Goal: Task Accomplishment & Management: Manage account settings

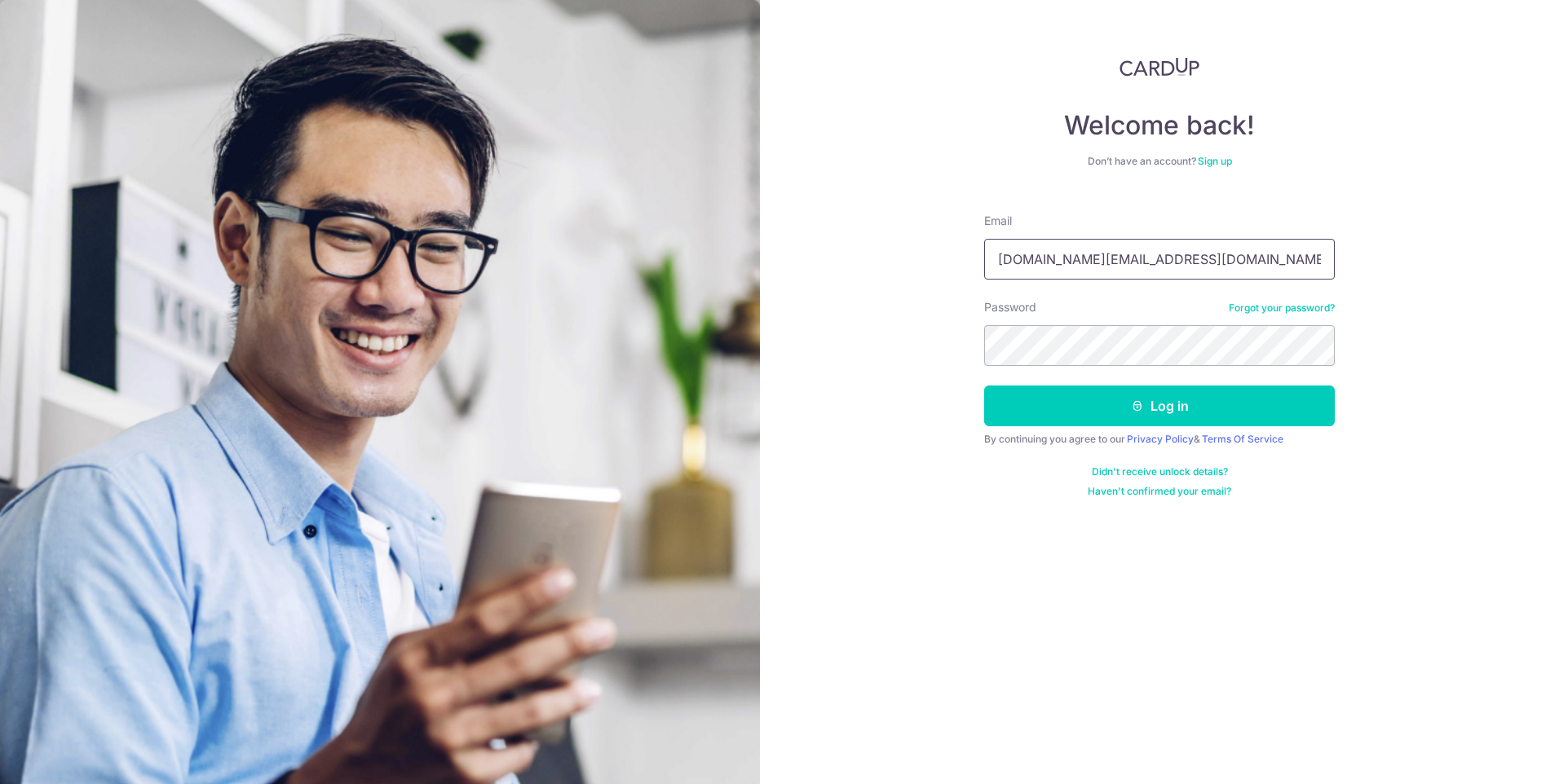
click at [1011, 261] on input "[DOMAIN_NAME][EMAIL_ADDRESS][DOMAIN_NAME]" at bounding box center [1159, 259] width 351 height 41
click at [1015, 257] on input "[DOMAIN_NAME][EMAIL_ADDRESS][DOMAIN_NAME]" at bounding box center [1159, 259] width 351 height 41
type input "[DOMAIN_NAME][EMAIL_ADDRESS][DOMAIN_NAME]"
click at [1438, 470] on div "Welcome back! Don’t have an account? Sign up Email [DOMAIN_NAME][EMAIL_ADDRESS]…" at bounding box center [1160, 392] width 800 height 784
click at [1181, 400] on button "Log in" at bounding box center [1159, 406] width 351 height 41
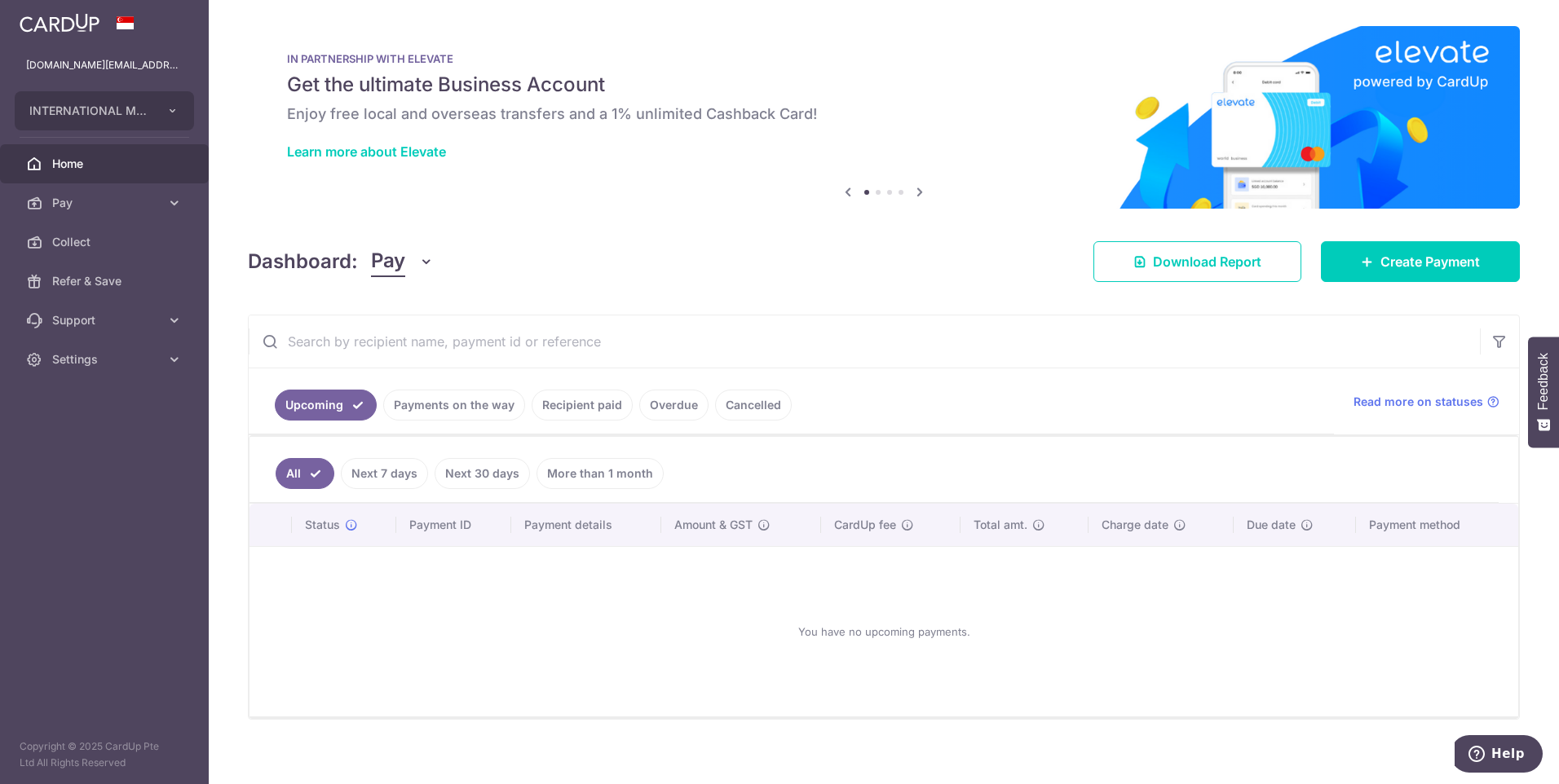
click at [330, 397] on link "Upcoming" at bounding box center [326, 405] width 102 height 31
click at [409, 405] on link "Payments on the way" at bounding box center [454, 405] width 141 height 31
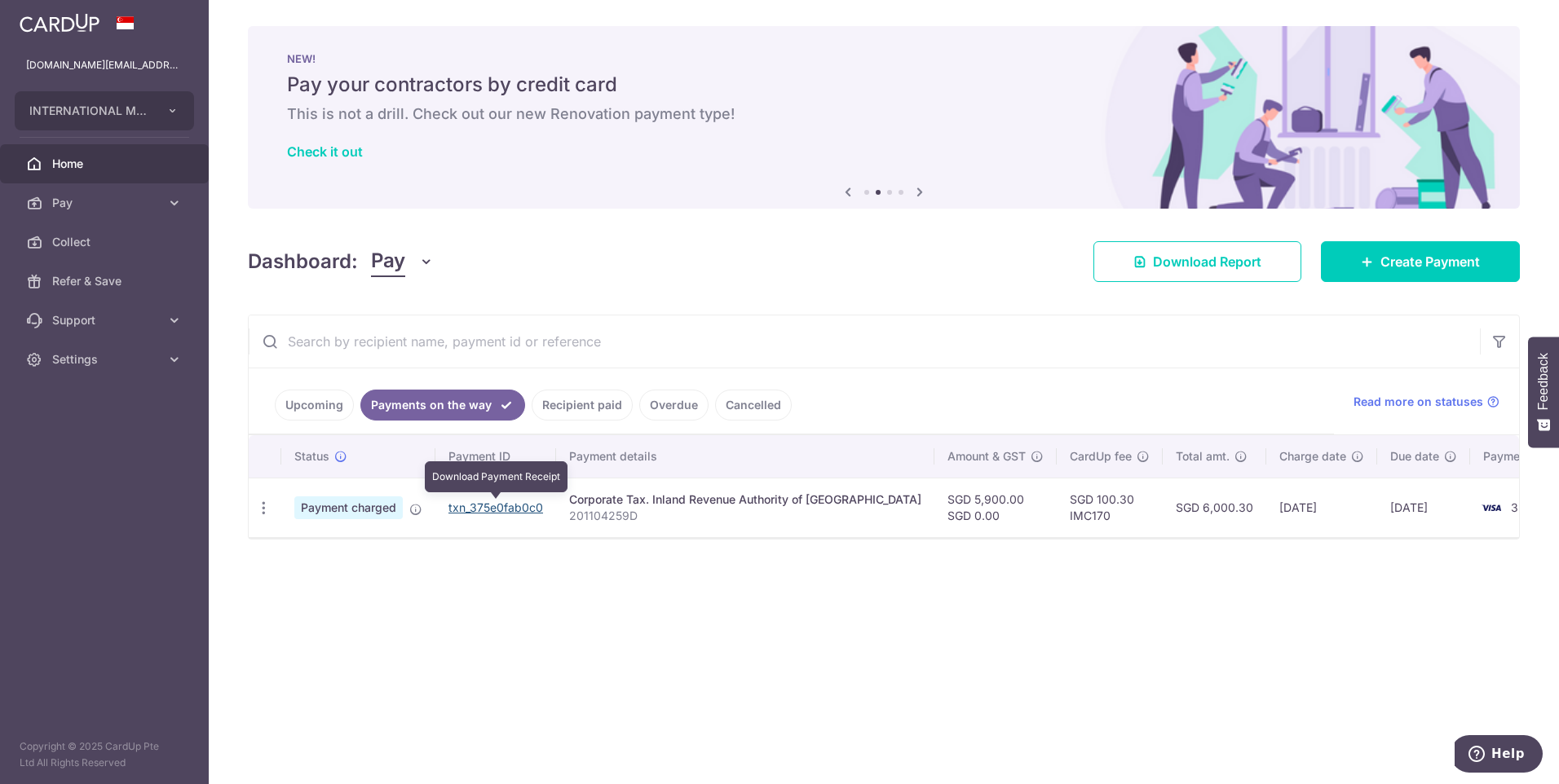
click at [491, 506] on link "txn_375e0fab0c0" at bounding box center [496, 507] width 95 height 14
